Goal: Communication & Community: Answer question/provide support

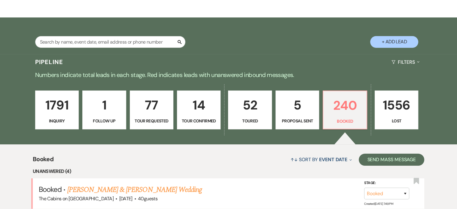
scroll to position [90, 0]
click at [302, 115] on p "5" at bounding box center [297, 105] width 36 height 20
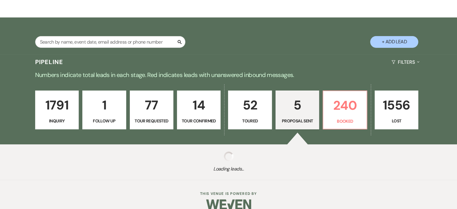
select select "6"
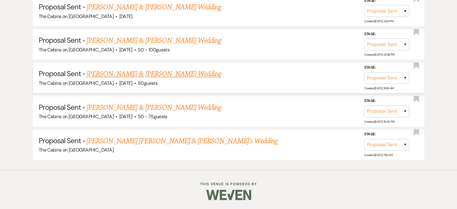
scroll to position [315, 0]
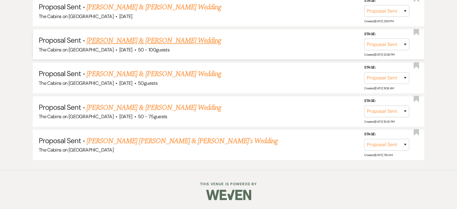
click at [160, 46] on link "[PERSON_NAME] & [PERSON_NAME] Wedding" at bounding box center [154, 40] width 135 height 11
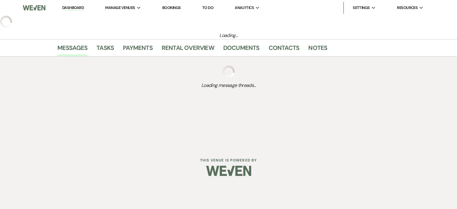
select select "6"
select select "5"
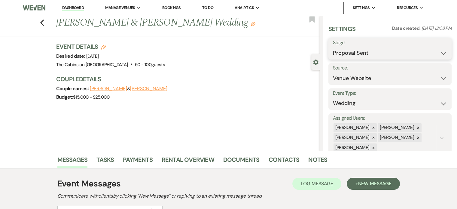
click at [338, 59] on select "Inquiry Follow Up Tour Requested Tour Confirmed Toured Proposal Sent Booked Lost" at bounding box center [390, 53] width 114 height 12
select select "7"
click at [333, 51] on select "Inquiry Follow Up Tour Requested Tour Confirmed Toured Proposal Sent Booked Lost" at bounding box center [390, 53] width 114 height 12
click at [426, 51] on button "Save" at bounding box center [439, 49] width 26 height 12
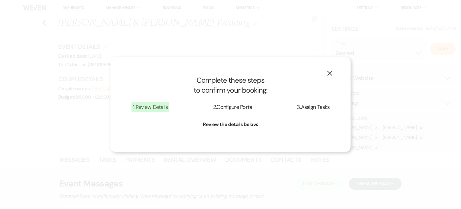
select select "1"
select select "580"
select select "false"
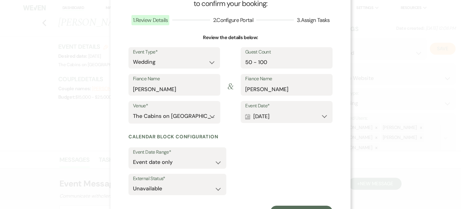
scroll to position [60, 0]
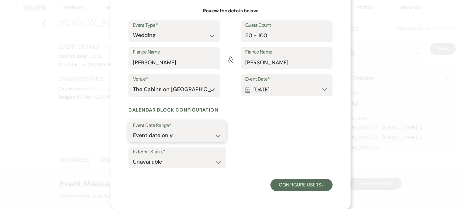
click at [178, 141] on select "Event date only Event date and" at bounding box center [177, 135] width 89 height 12
select select "eventDateAnd"
click at [133, 141] on select "Event date only Event date and" at bounding box center [177, 135] width 89 height 12
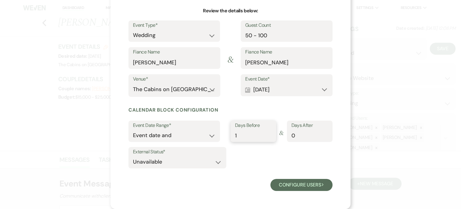
type input "1"
click at [267, 141] on input "1" at bounding box center [253, 135] width 37 height 12
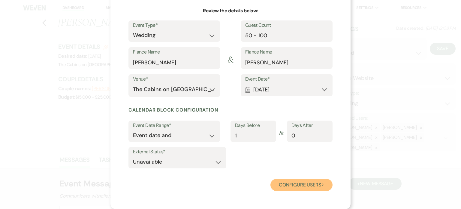
click at [306, 191] on button "Configure users Next" at bounding box center [302, 185] width 62 height 12
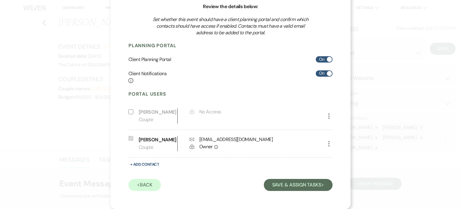
scroll to position [116, 0]
click at [279, 184] on button "Save & Assign Tasks Next" at bounding box center [298, 185] width 69 height 12
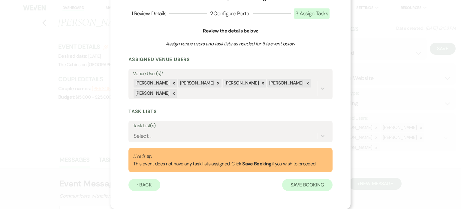
scroll to position [74, 0]
click at [130, 121] on div "Task List(s) Select..." at bounding box center [231, 131] width 204 height 21
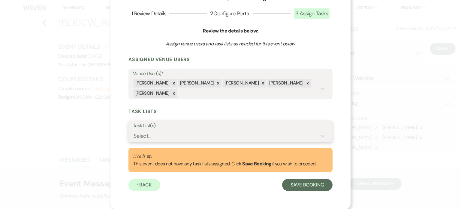
scroll to position [76, 0]
click at [141, 132] on div "Select..." at bounding box center [143, 136] width 18 height 8
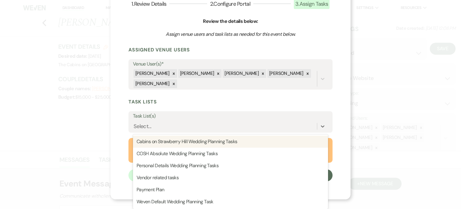
click at [96, 126] on div "X Complete these steps to confirm your booking: 1 . Review Details 2 . Configur…" at bounding box center [230, 104] width 461 height 209
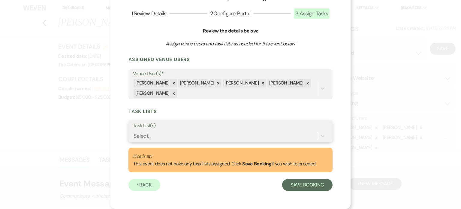
click at [146, 132] on div "Select..." at bounding box center [143, 136] width 18 height 8
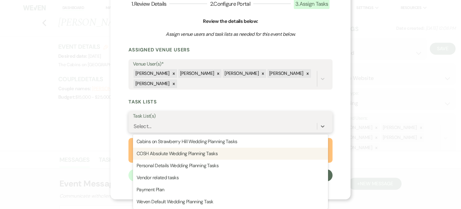
click at [166, 147] on div "COSH Absolute Wedding Planning Tasks" at bounding box center [230, 153] width 195 height 12
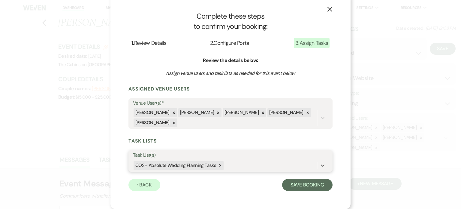
scroll to position [29, 0]
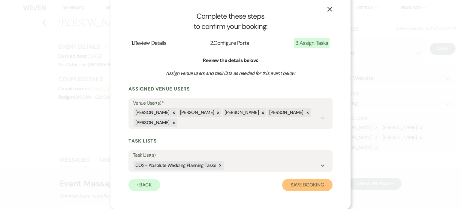
click at [309, 185] on button "Save Booking" at bounding box center [307, 185] width 50 height 12
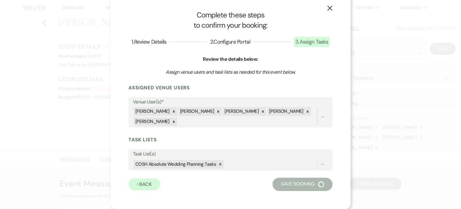
select select "1499"
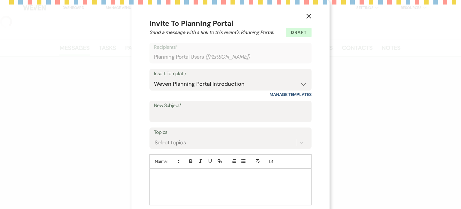
type input "Let's Start Planning!"
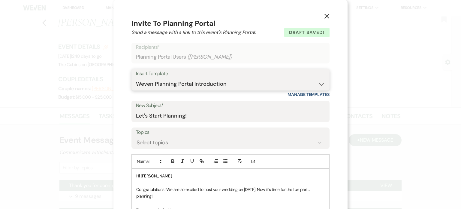
click at [169, 90] on select "-- Initial Inquiry Response Tour Request Response Follow Up Copy of Initial Inq…" at bounding box center [230, 84] width 189 height 12
select select "6016"
click at [136, 90] on select "-- Initial Inquiry Response Tour Request Response Follow Up Copy of Initial Inq…" at bounding box center [230, 84] width 189 height 12
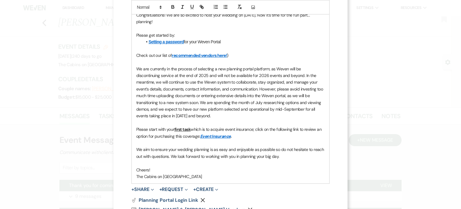
scroll to position [180, 0]
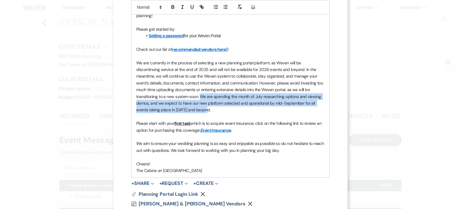
drag, startPoint x: 167, startPoint y: 125, endPoint x: 186, endPoint y: 135, distance: 21.6
click at [186, 113] on p "We are currently in the process of selecting a new planning portal platform, as…" at bounding box center [230, 86] width 189 height 54
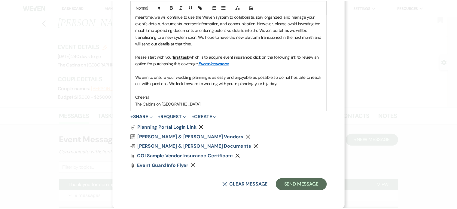
scroll to position [286, 0]
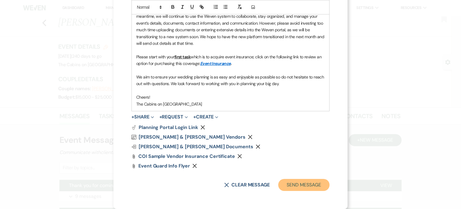
click at [308, 183] on button "Send Message" at bounding box center [303, 185] width 51 height 12
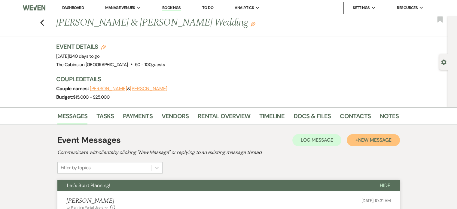
click at [358, 143] on span "New Message" at bounding box center [374, 140] width 33 height 6
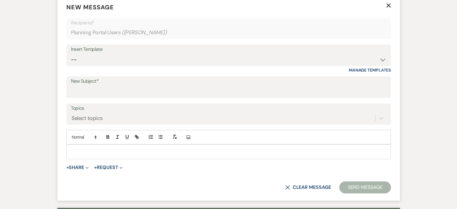
scroll to position [210, 0]
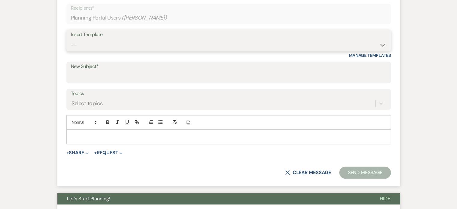
click at [100, 51] on select "-- Initial Inquiry Response Tour Request Response Follow Up Copy of Initial Inq…" at bounding box center [228, 45] width 315 height 12
select select "622"
click at [90, 51] on select "-- Initial Inquiry Response Tour Request Response Follow Up Copy of Initial Inq…" at bounding box center [228, 45] width 315 height 12
type input "Your Guest Portal is ready for review!"
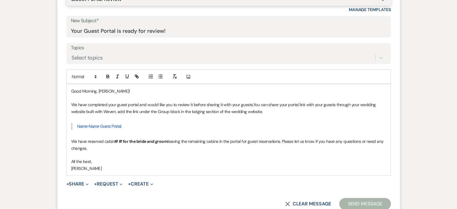
scroll to position [300, 0]
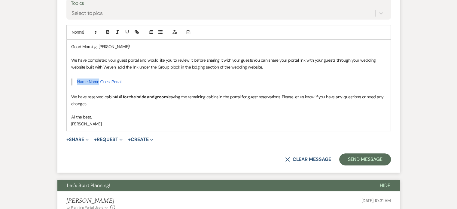
drag, startPoint x: 97, startPoint y: 127, endPoint x: 118, endPoint y: 129, distance: 21.4
click at [118, 84] on span "Name-Name Guest Portal" at bounding box center [99, 81] width 44 height 5
click at [141, 99] on strong "# # for the bride and groom" at bounding box center [140, 96] width 53 height 5
drag, startPoint x: 90, startPoint y: 129, endPoint x: 161, endPoint y: 126, distance: 71.0
click at [161, 126] on div "Good Morning, [PERSON_NAME]! We have completed your guest portal and would like…" at bounding box center [229, 85] width 324 height 91
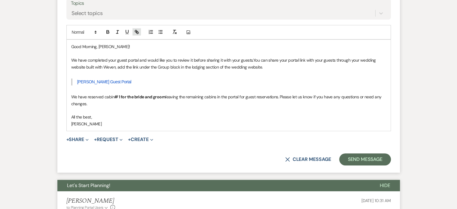
click at [139, 35] on icon "button" at bounding box center [136, 31] width 5 height 5
paste input "[URL][DOMAIN_NAME]"
type input "[URL][DOMAIN_NAME]"
drag, startPoint x: 156, startPoint y: 77, endPoint x: 174, endPoint y: 105, distance: 33.1
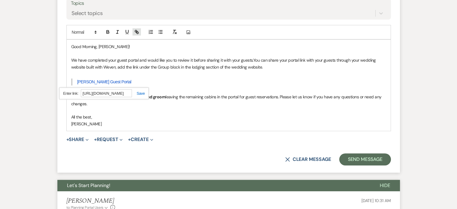
click at [166, 94] on div "Add Photo Good Morning, [PERSON_NAME]! We have completed your guest portal and …" at bounding box center [228, 78] width 324 height 106
click at [123, 84] on span "[PERSON_NAME] Guest Portal" at bounding box center [104, 81] width 54 height 5
drag, startPoint x: 97, startPoint y: 130, endPoint x: 167, endPoint y: 129, distance: 70.3
click at [167, 85] on blockquote "[PERSON_NAME] Guest Portal" at bounding box center [228, 81] width 315 height 7
click at [138, 34] on icon "button" at bounding box center [137, 33] width 2 height 2
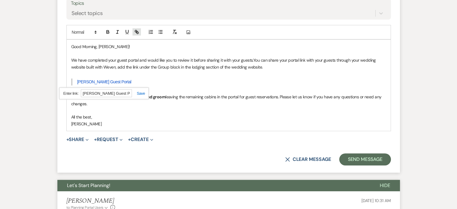
paste input "[URL][DOMAIN_NAME]"
type input "[URL][DOMAIN_NAME]"
click at [145, 96] on link at bounding box center [138, 93] width 13 height 5
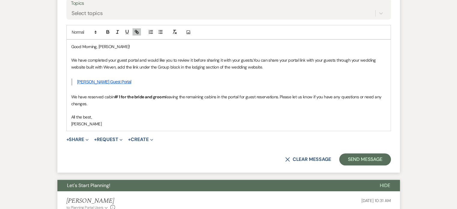
click at [159, 99] on strong "# 1 for the bride and groom" at bounding box center [139, 96] width 51 height 5
click at [131, 84] on link "[PERSON_NAME] Guest Portal" at bounding box center [104, 81] width 54 height 5
click at [106, 97] on link "[URL][DOMAIN_NAME]" at bounding box center [87, 93] width 38 height 8
click at [118, 120] on p "All the best," at bounding box center [228, 117] width 315 height 7
click at [141, 99] on strong "# 1 for the bride and groom" at bounding box center [139, 96] width 51 height 5
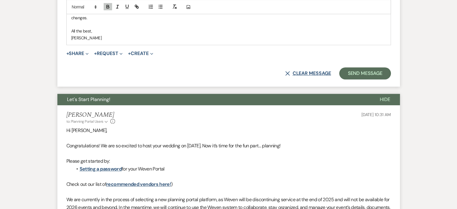
scroll to position [390, 0]
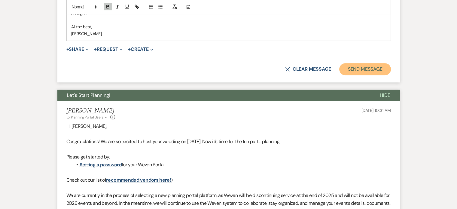
click at [339, 75] on button "Send Message" at bounding box center [364, 69] width 51 height 12
